Goal: Transaction & Acquisition: Book appointment/travel/reservation

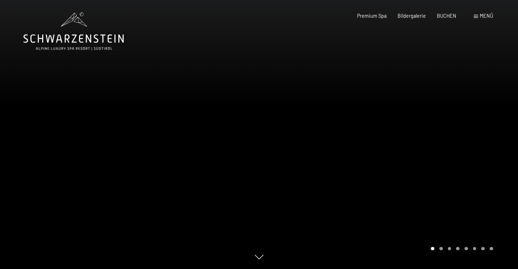
click at [485, 17] on span "Menü" at bounding box center [486, 16] width 13 height 6
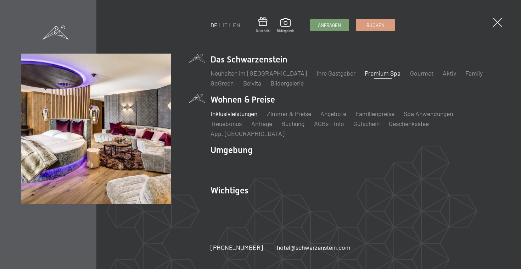
click at [241, 116] on link "Inklusivleistungen" at bounding box center [234, 114] width 47 height 8
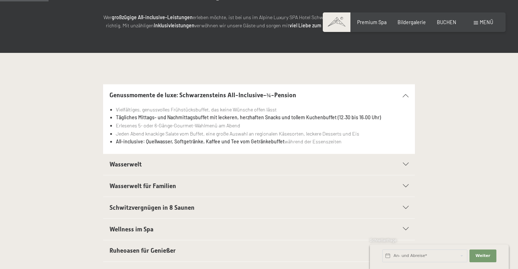
scroll to position [111, 0]
click at [272, 171] on div "Wasserwelt" at bounding box center [260, 164] width 300 height 21
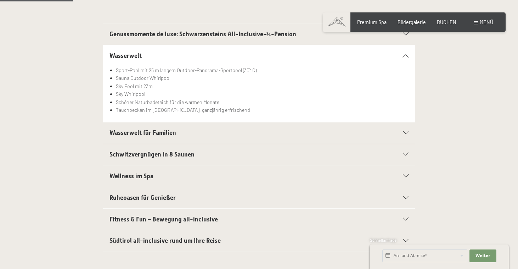
scroll to position [172, 0]
click at [219, 157] on span "Einwilligung Marketing*" at bounding box center [219, 154] width 58 height 7
click at [187, 157] on input "Einwilligung Marketing*" at bounding box center [183, 154] width 7 height 7
click at [190, 153] on label "Einwilligung Marketing*" at bounding box center [218, 154] width 62 height 7
click at [187, 153] on input "Einwilligung Marketing*" at bounding box center [183, 154] width 7 height 7
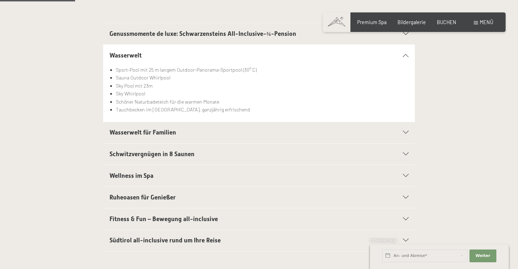
checkbox input "false"
click at [402, 176] on div "Wellness im Spa" at bounding box center [260, 175] width 300 height 21
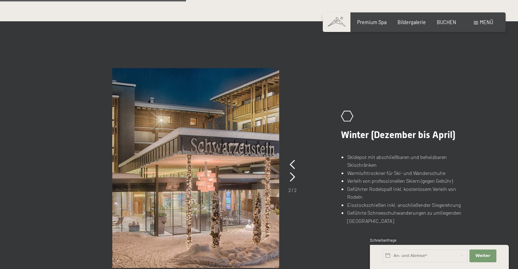
scroll to position [283, 0]
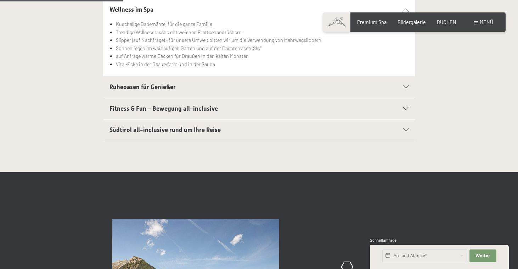
click at [302, 126] on h2 "Südtirol all-inclusive rund um Ihre Reise" at bounding box center [244, 129] width 269 height 9
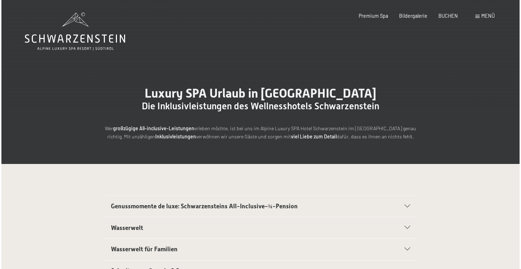
scroll to position [0, 0]
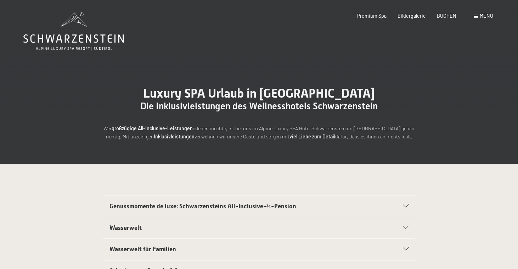
click at [477, 14] on div "Menü" at bounding box center [483, 15] width 19 height 7
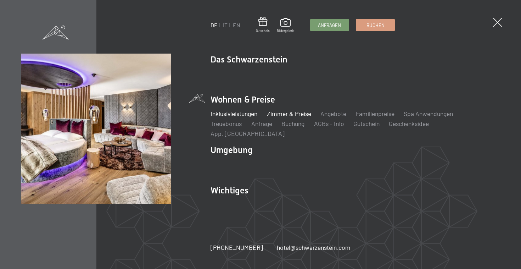
click at [285, 115] on link "Zimmer & Preise" at bounding box center [289, 114] width 44 height 8
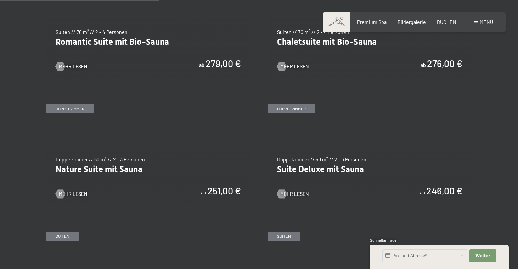
scroll to position [835, 0]
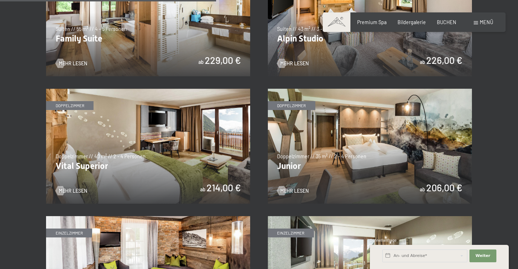
click at [377, 163] on img at bounding box center [370, 146] width 204 height 115
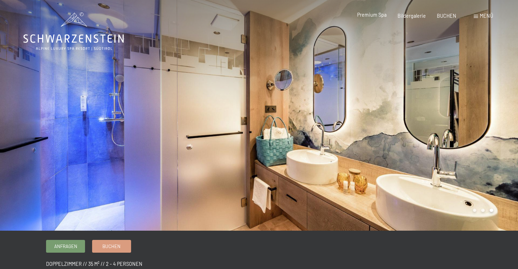
click at [372, 15] on span "Premium Spa" at bounding box center [371, 15] width 29 height 6
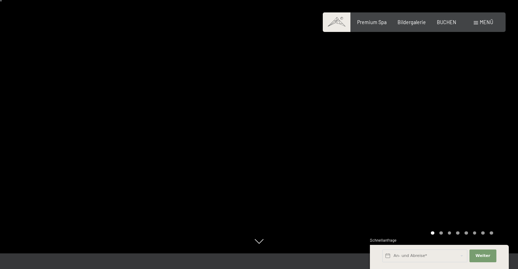
scroll to position [16, 0]
click at [438, 133] on div at bounding box center [388, 118] width 259 height 269
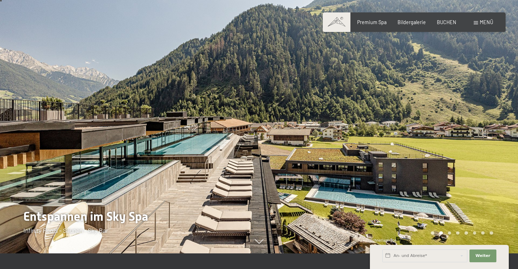
click at [438, 133] on div at bounding box center [388, 118] width 259 height 269
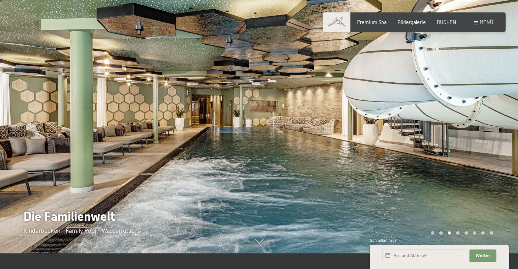
click at [438, 133] on div at bounding box center [388, 118] width 259 height 269
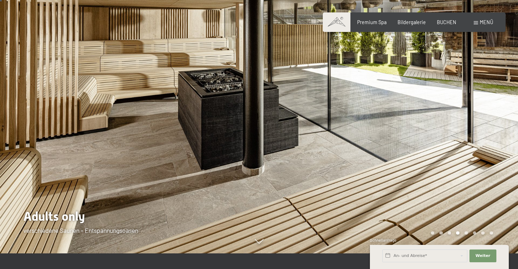
click at [438, 133] on div at bounding box center [388, 118] width 259 height 269
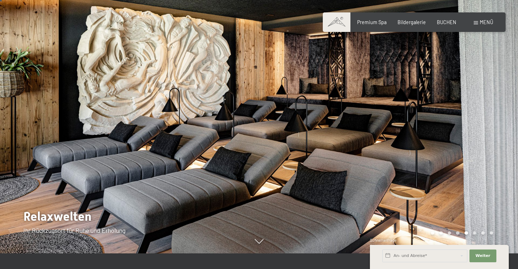
click at [438, 133] on div at bounding box center [388, 118] width 259 height 269
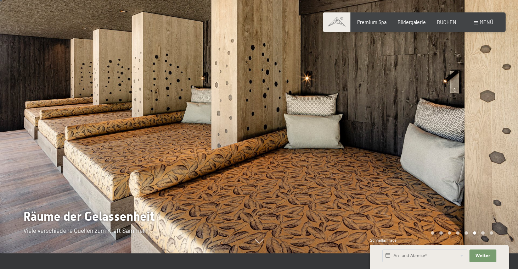
click at [438, 133] on div at bounding box center [388, 118] width 259 height 269
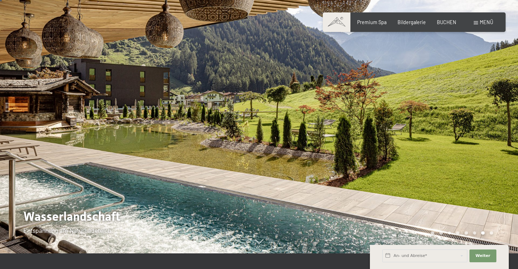
click at [438, 133] on div at bounding box center [388, 118] width 259 height 269
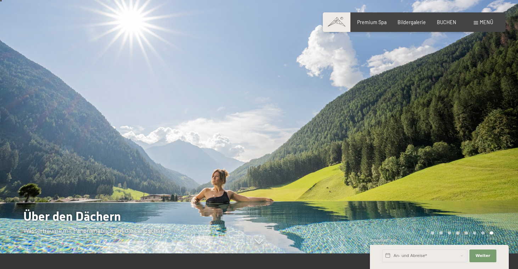
click at [438, 133] on div at bounding box center [388, 118] width 259 height 269
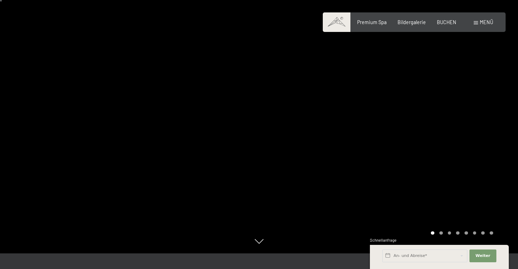
click at [438, 133] on div at bounding box center [388, 118] width 259 height 269
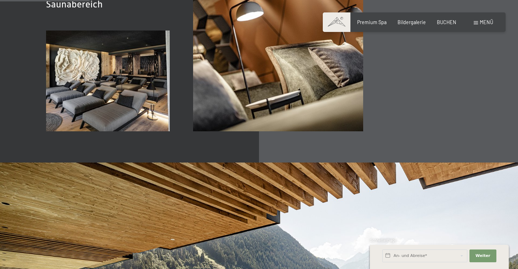
scroll to position [1042, 0]
